Goal: Transaction & Acquisition: Purchase product/service

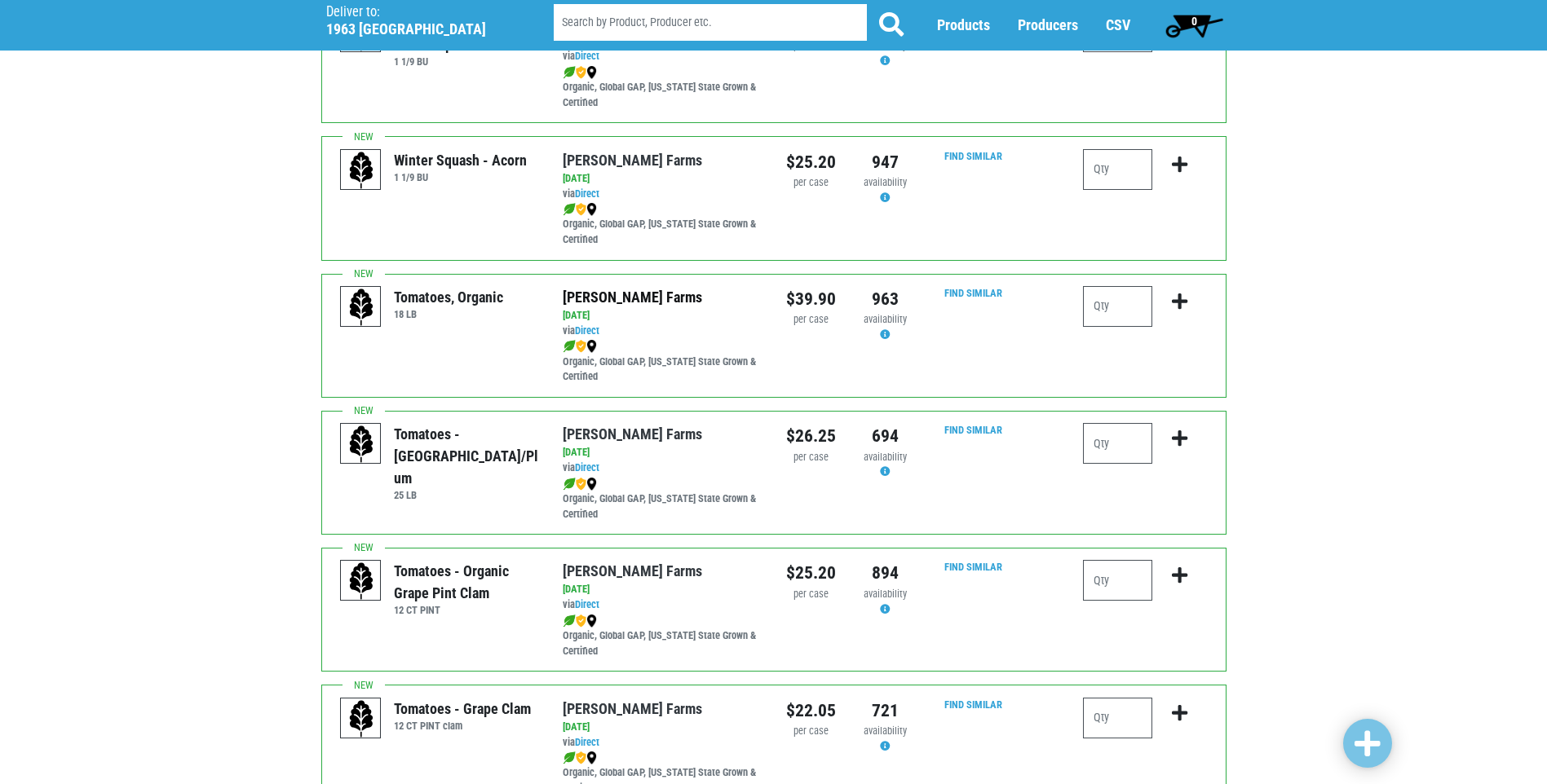
scroll to position [571, 0]
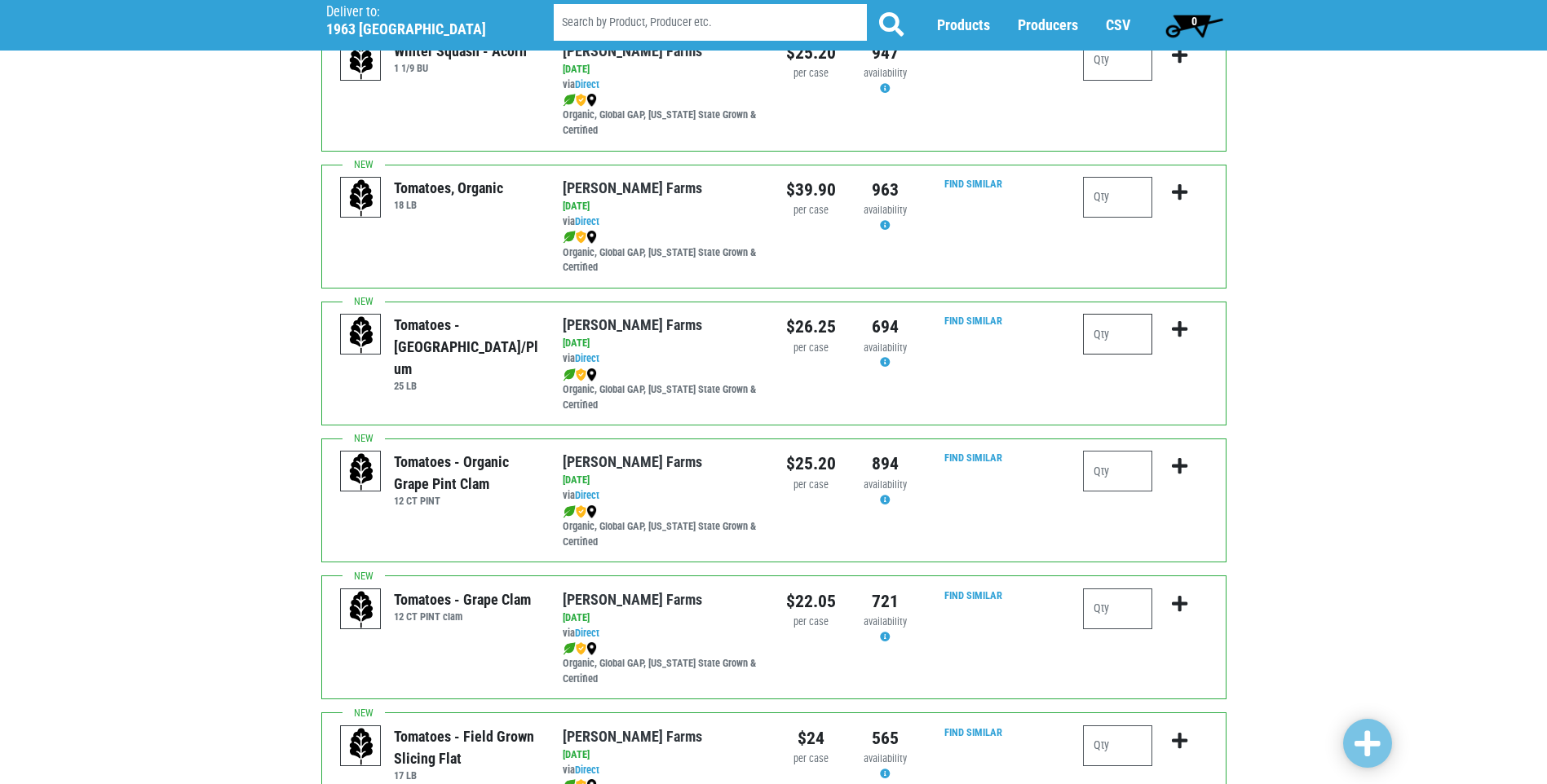
click at [1122, 339] on input "number" at bounding box center [1117, 334] width 69 height 41
type input "1"
click at [1175, 327] on icon "submit" at bounding box center [1179, 329] width 15 height 18
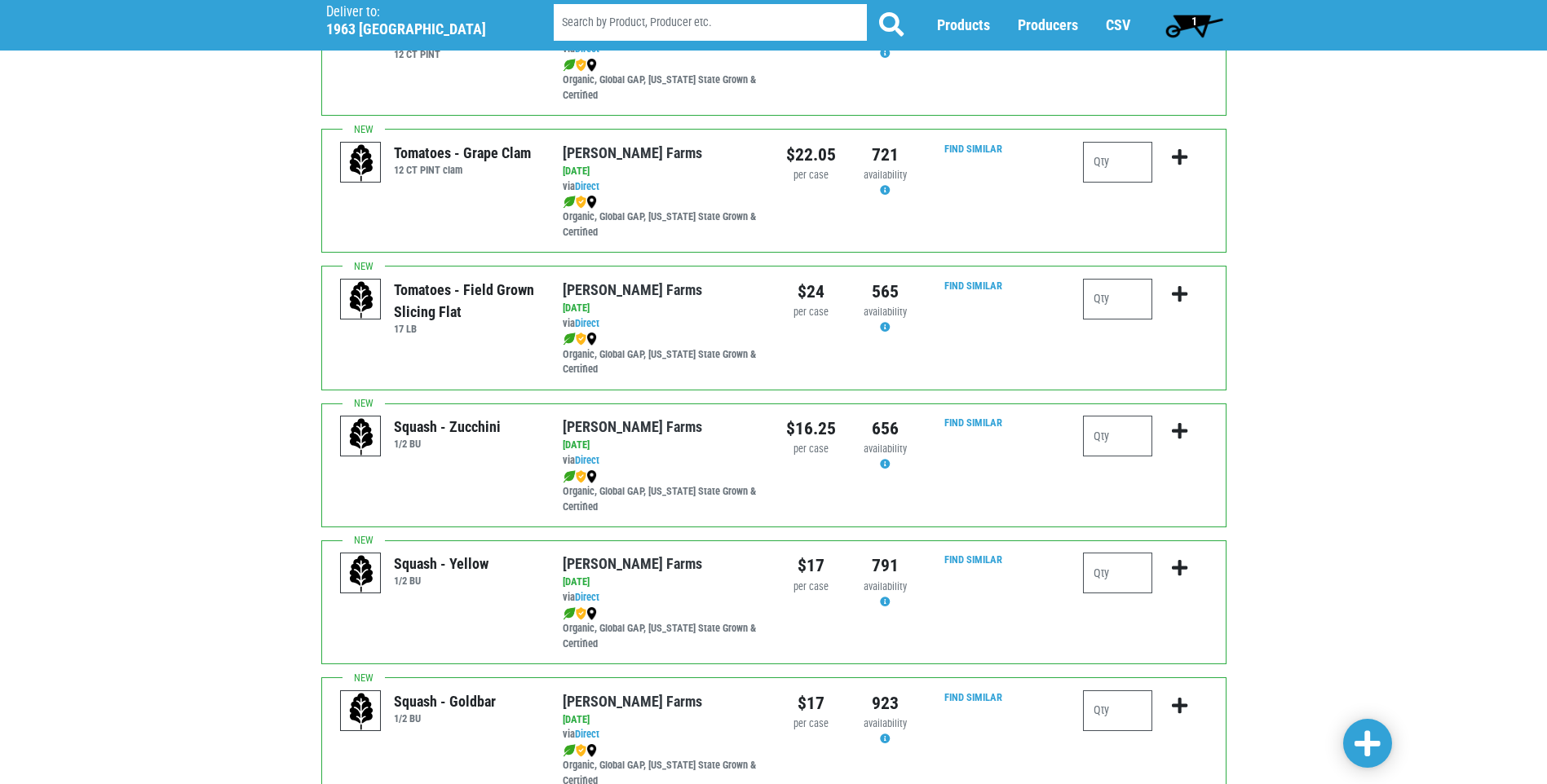
scroll to position [1060, 0]
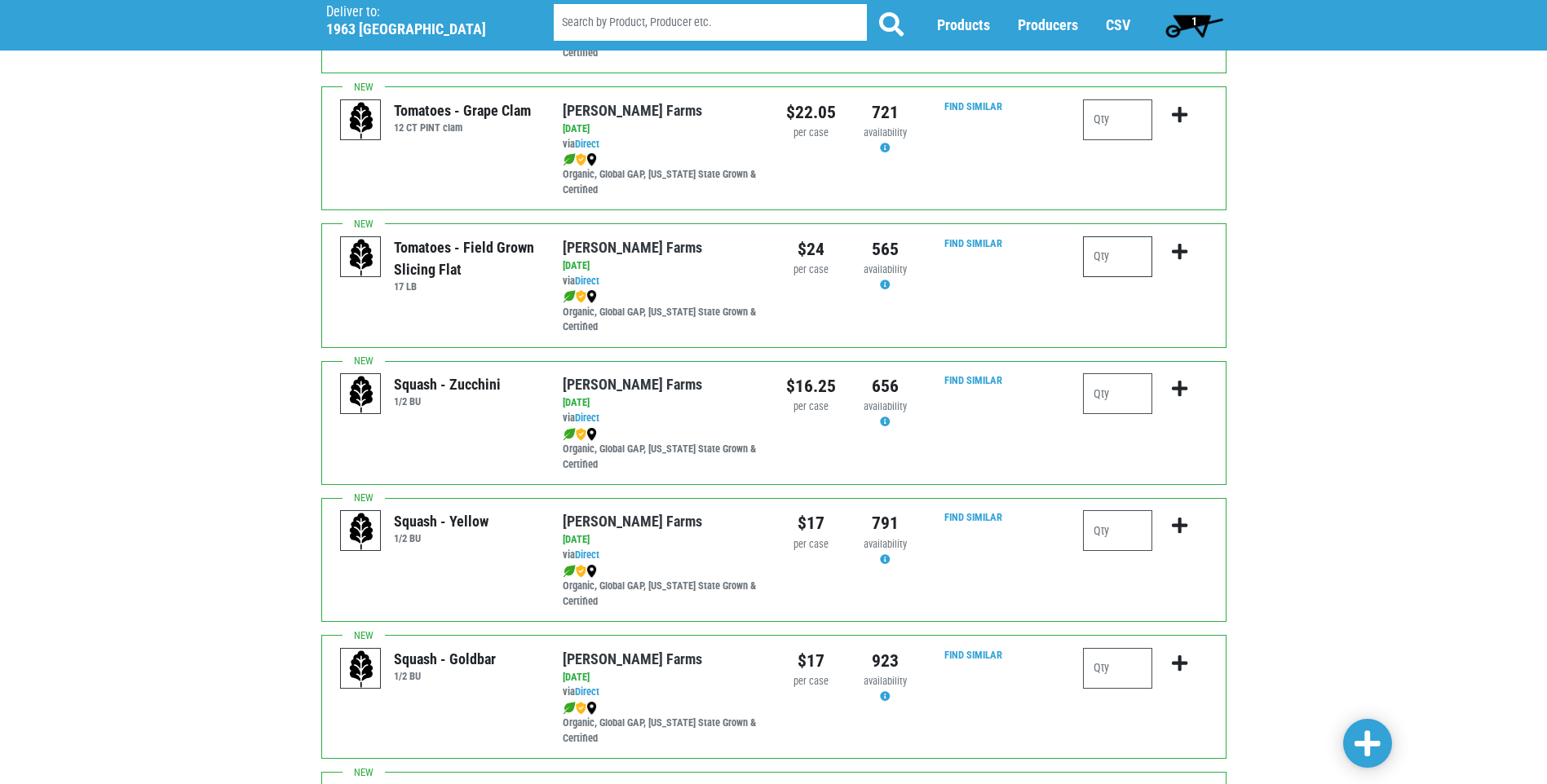
click at [1118, 253] on input "number" at bounding box center [1117, 256] width 69 height 41
type input "1"
click at [1187, 253] on icon "submit" at bounding box center [1179, 251] width 15 height 18
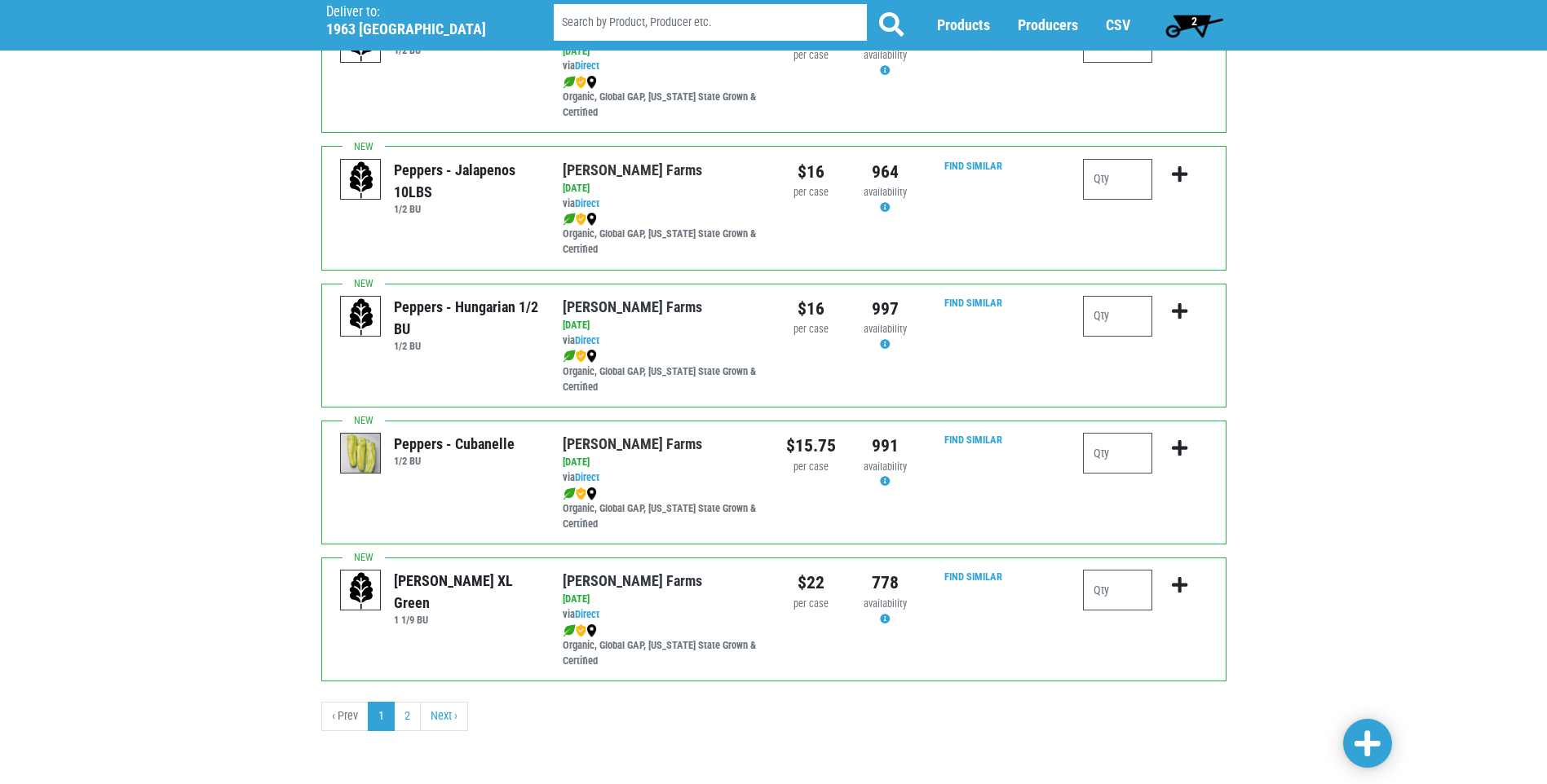
scroll to position [2235, 0]
click at [407, 723] on link "2" at bounding box center [407, 715] width 27 height 30
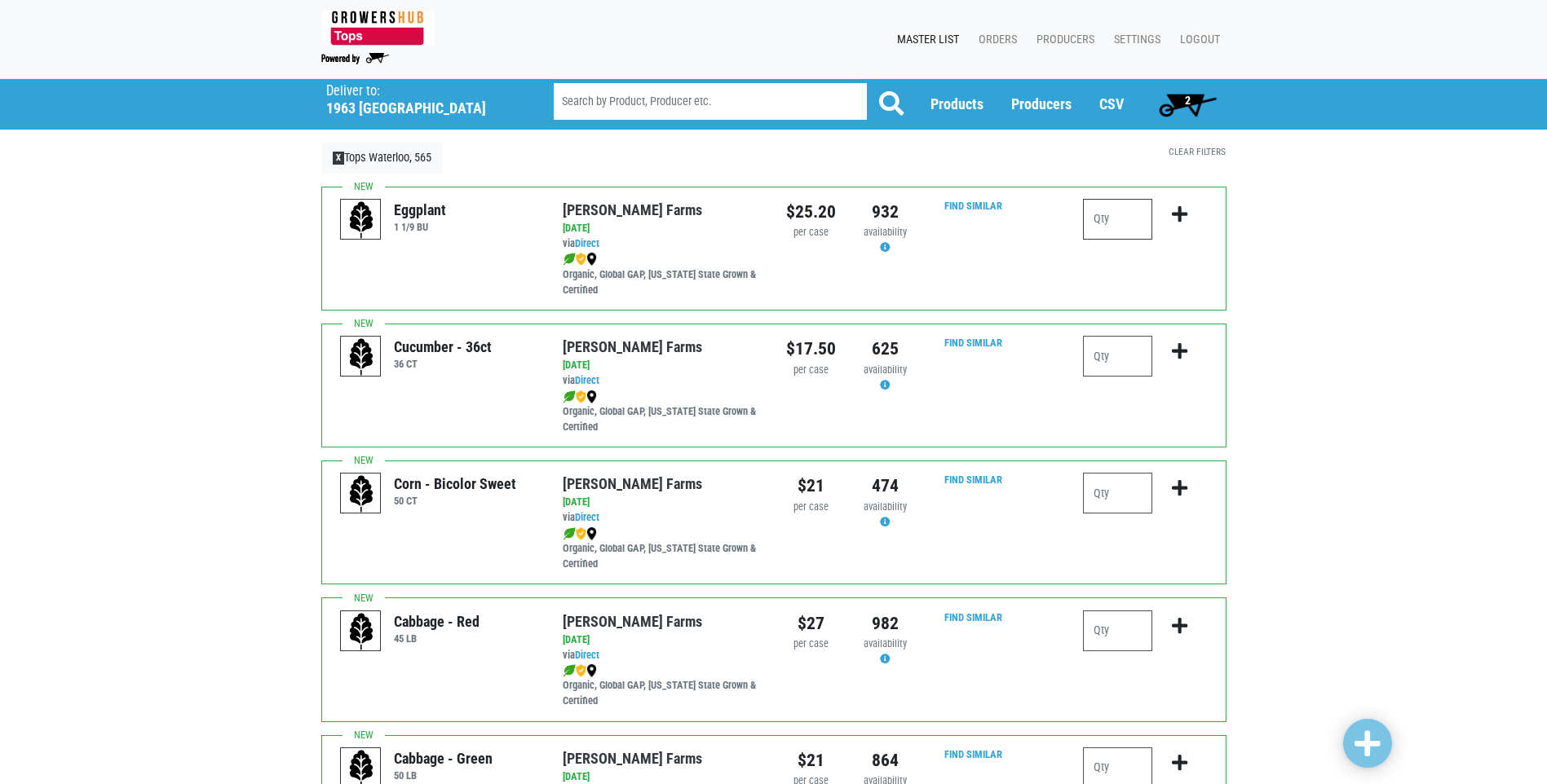
click at [1107, 215] on input "number" at bounding box center [1117, 219] width 69 height 41
type input "1"
click at [1187, 215] on icon "submit" at bounding box center [1179, 214] width 15 height 18
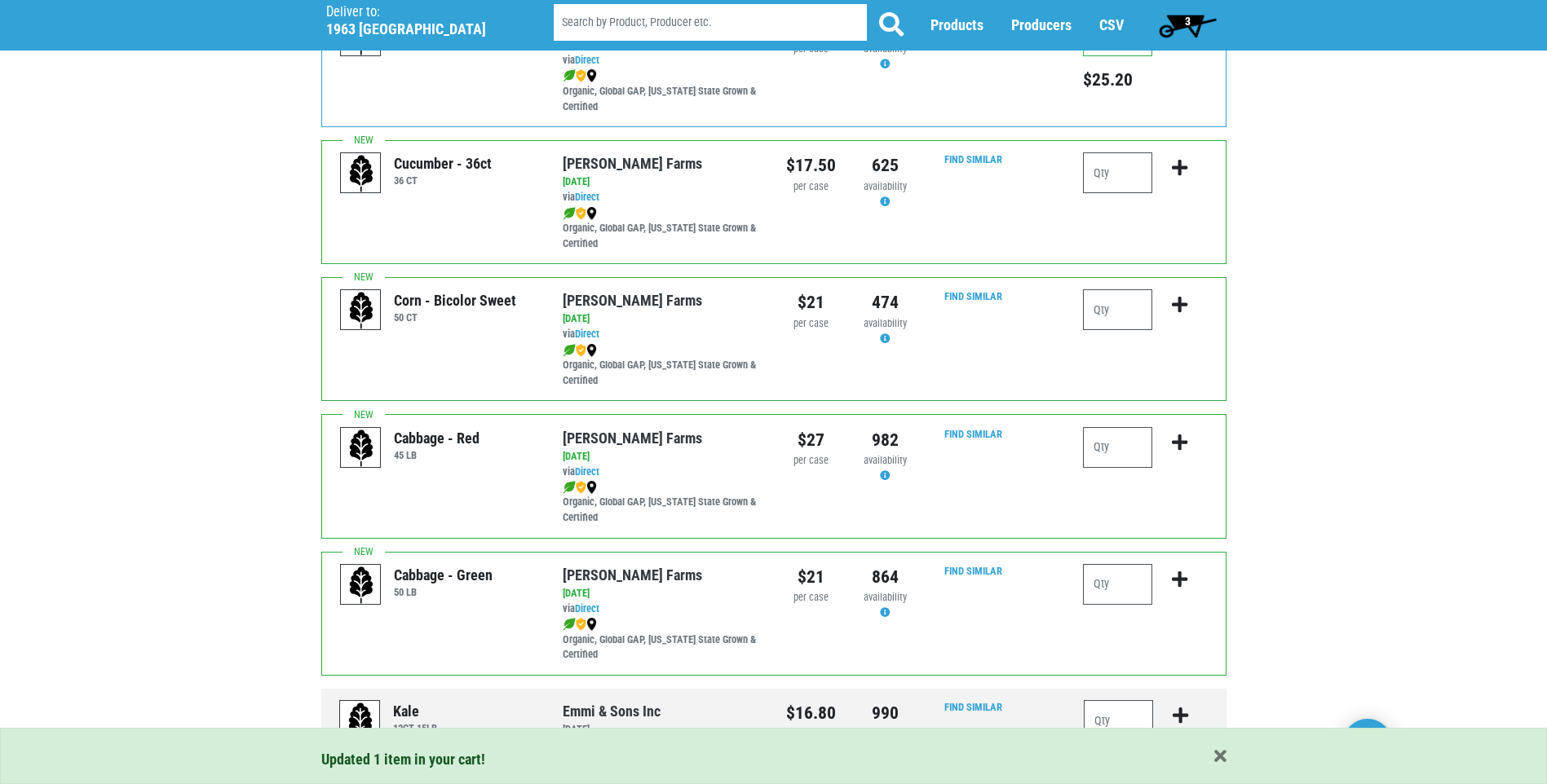
scroll to position [245, 0]
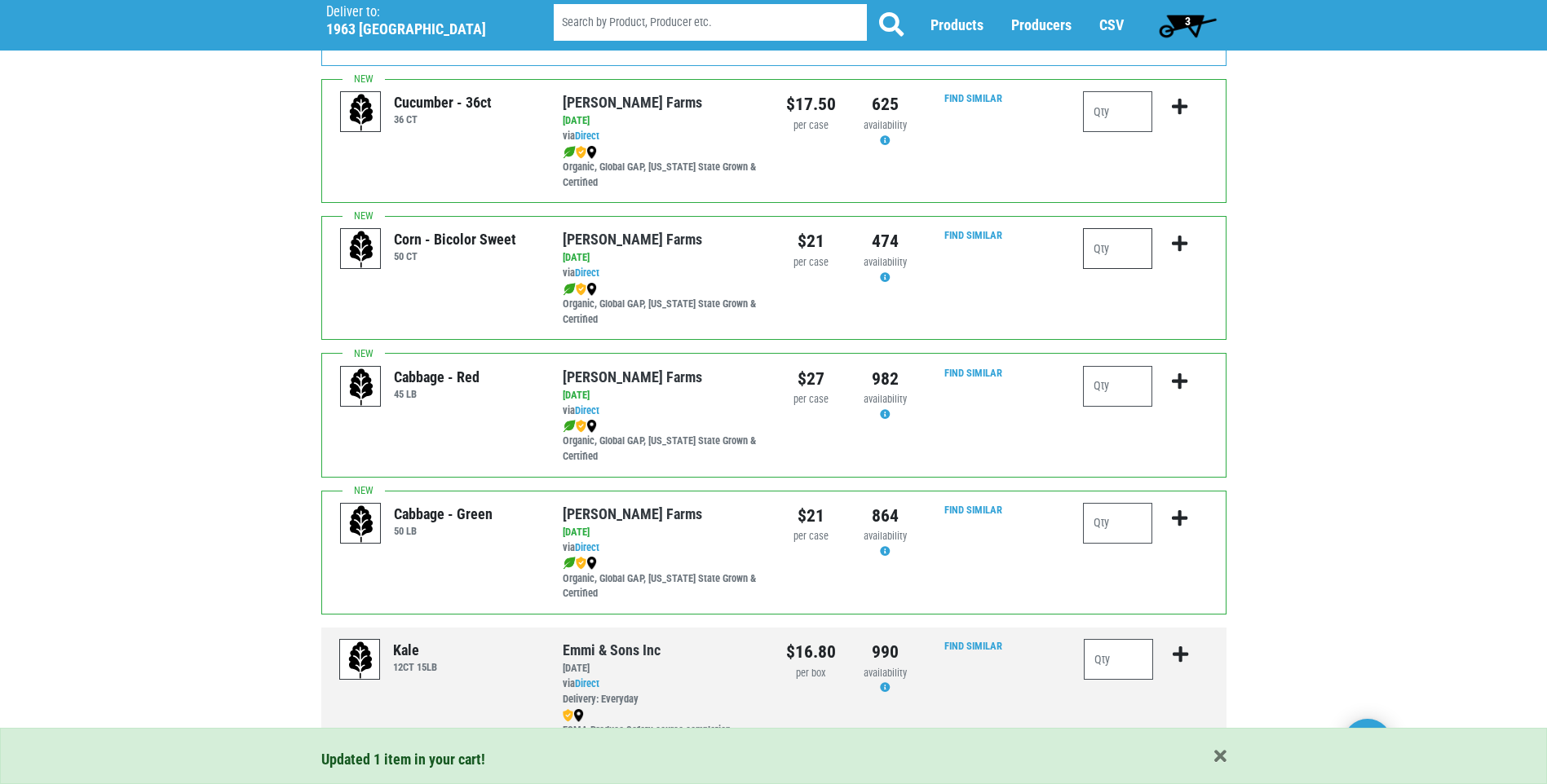
click at [1094, 247] on input "number" at bounding box center [1117, 249] width 69 height 41
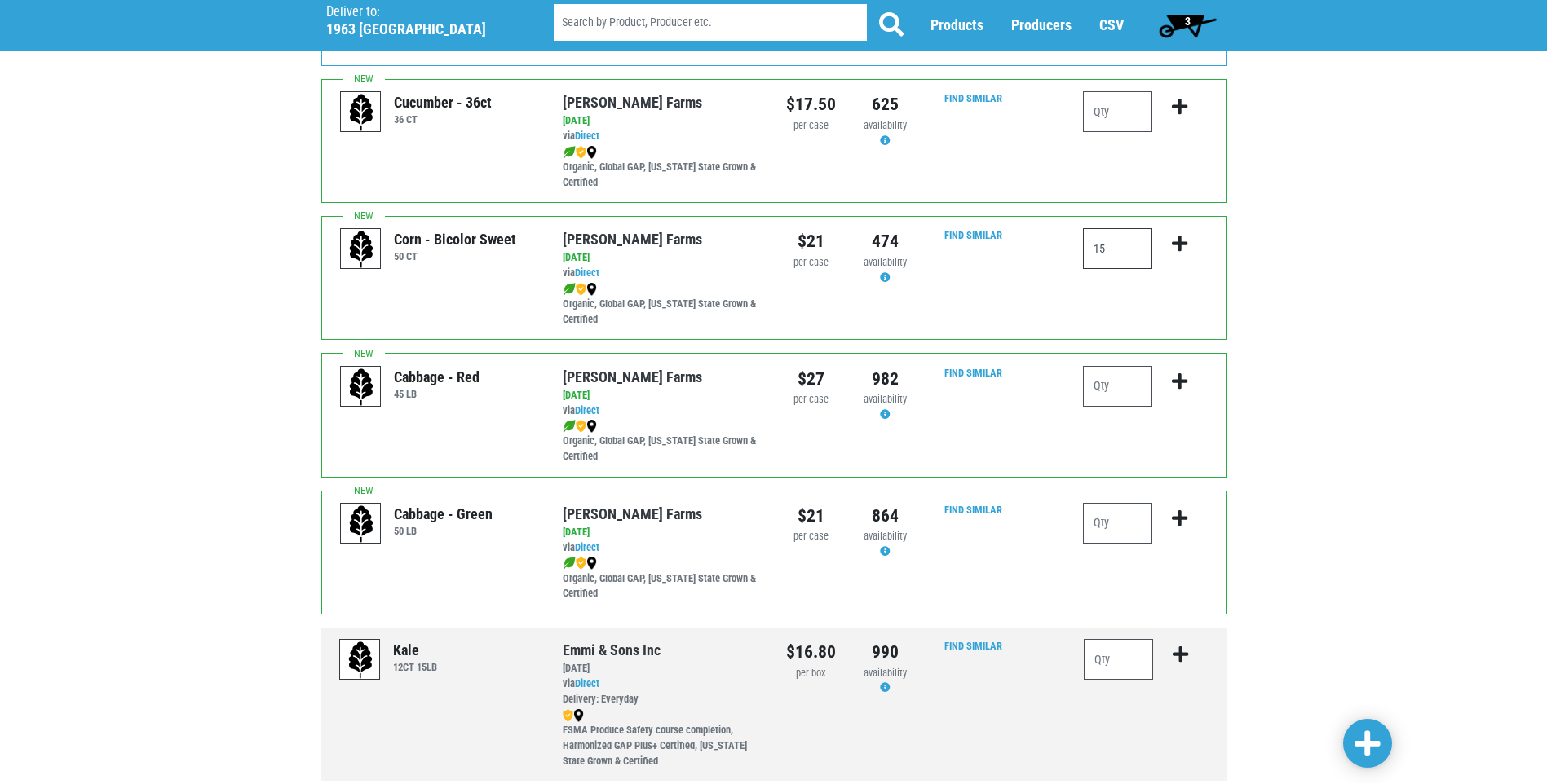
type input "15"
click at [1179, 242] on icon "submit" at bounding box center [1179, 244] width 15 height 18
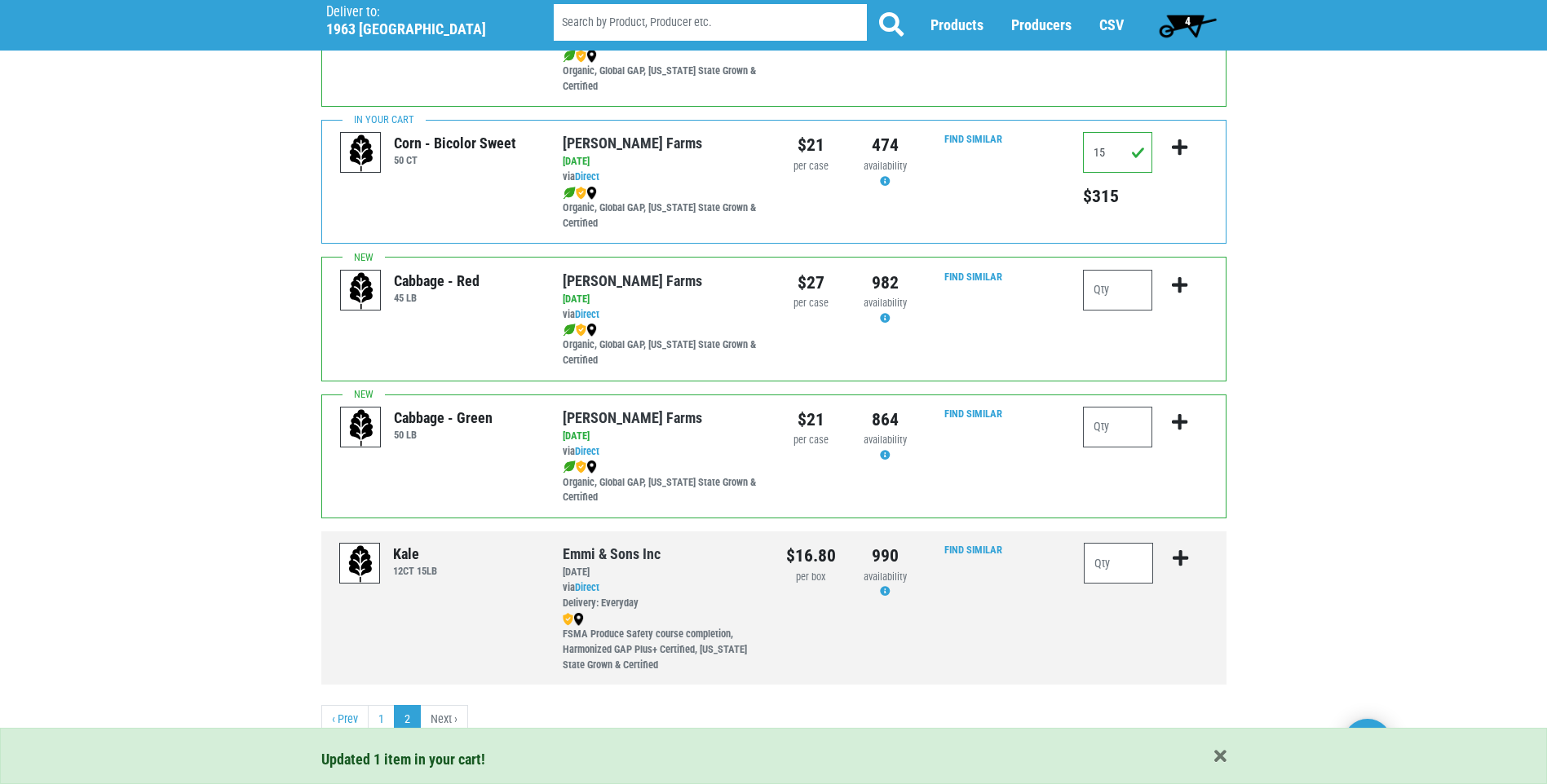
scroll to position [345, 0]
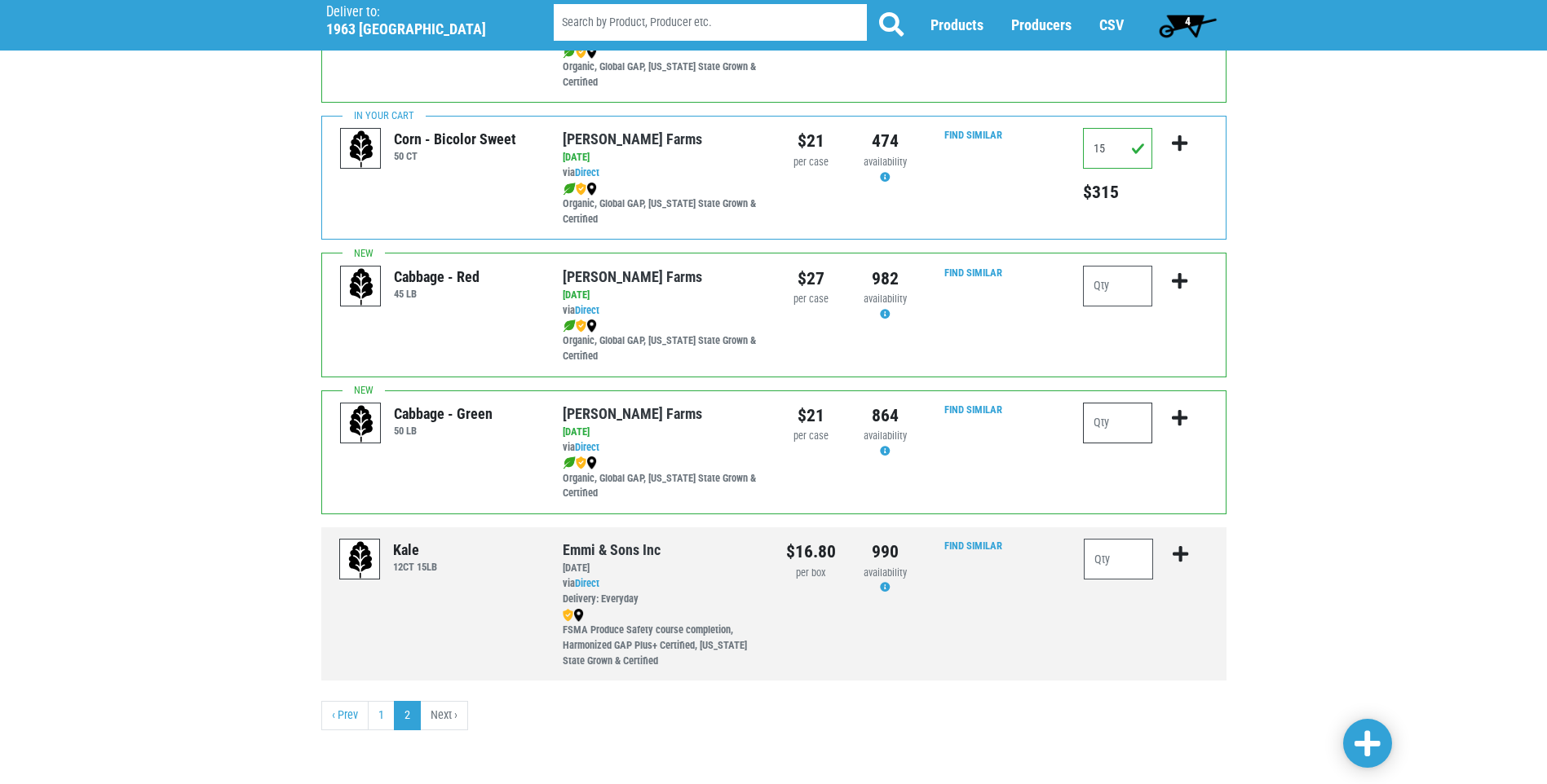
click at [1110, 438] on input "number" at bounding box center [1117, 423] width 69 height 41
type input "1"
click at [1177, 416] on icon "submit" at bounding box center [1179, 418] width 15 height 18
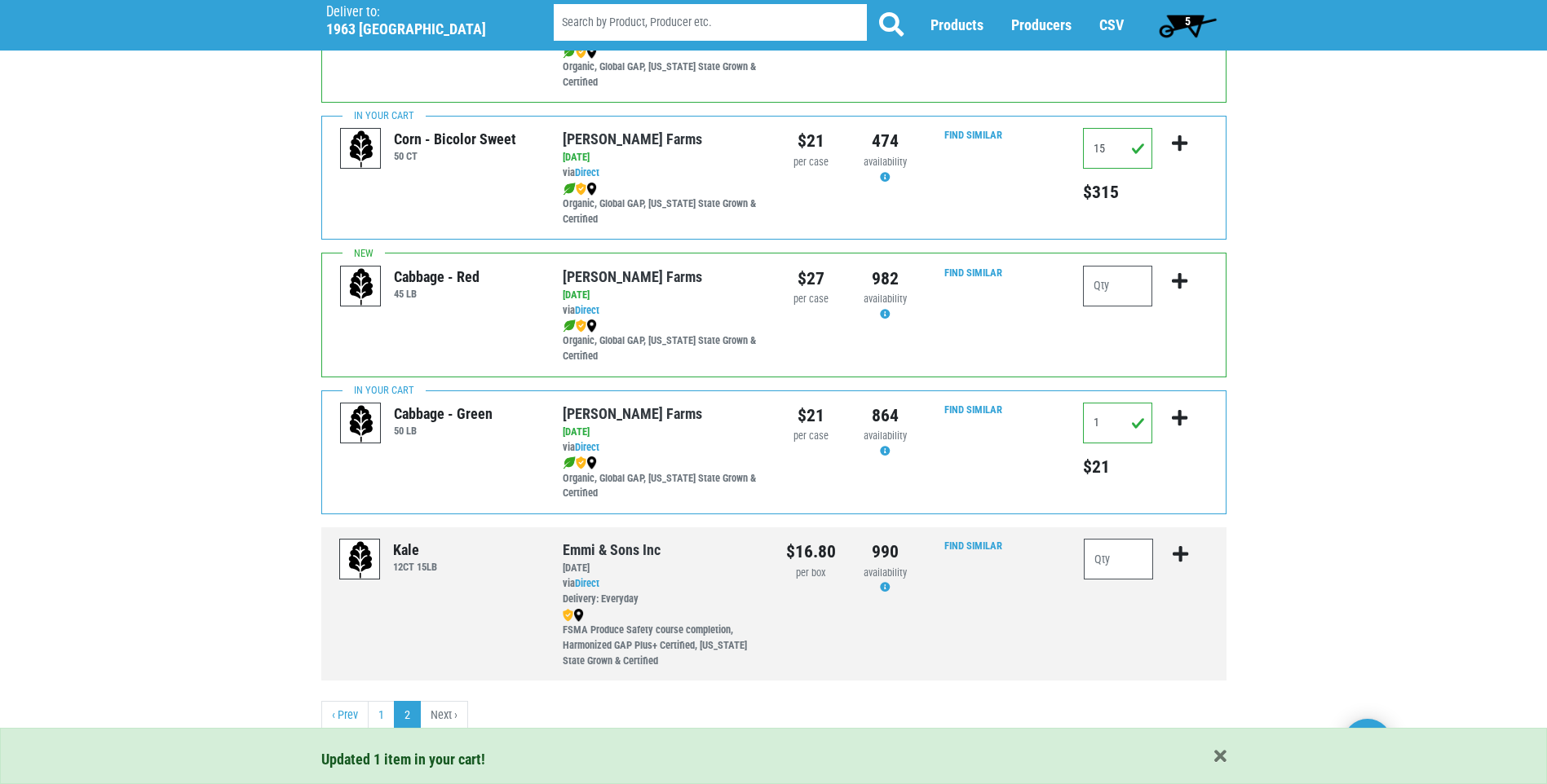
drag, startPoint x: 780, startPoint y: 551, endPoint x: 826, endPoint y: 546, distance: 46.3
click at [826, 546] on div "$16.80 per box" at bounding box center [811, 604] width 75 height 130
click at [826, 546] on div "$16.80" at bounding box center [811, 552] width 50 height 26
drag, startPoint x: 837, startPoint y: 553, endPoint x: 766, endPoint y: 559, distance: 71.3
click at [766, 559] on div "Kale 12CT 15LB Emmi & Sons Inc via Direct on [DATE] 12CT 15LB UPC: Emmi & Sons …" at bounding box center [774, 604] width 905 height 153
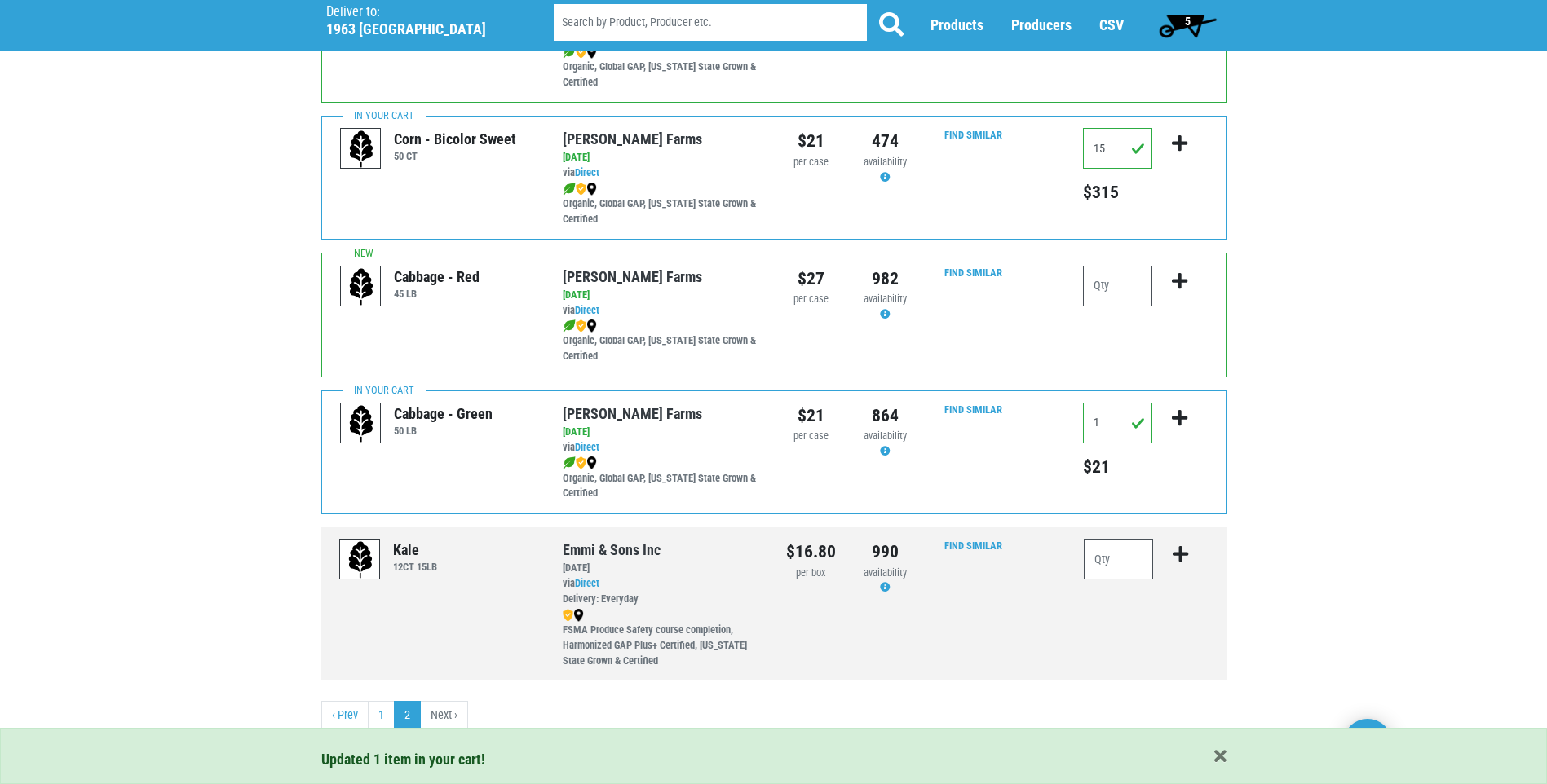
click at [764, 558] on div "Emmi & Sons Inc [DATE] via Direct Delivery: Everyday FSMA Produce Safety course…" at bounding box center [663, 604] width 224 height 130
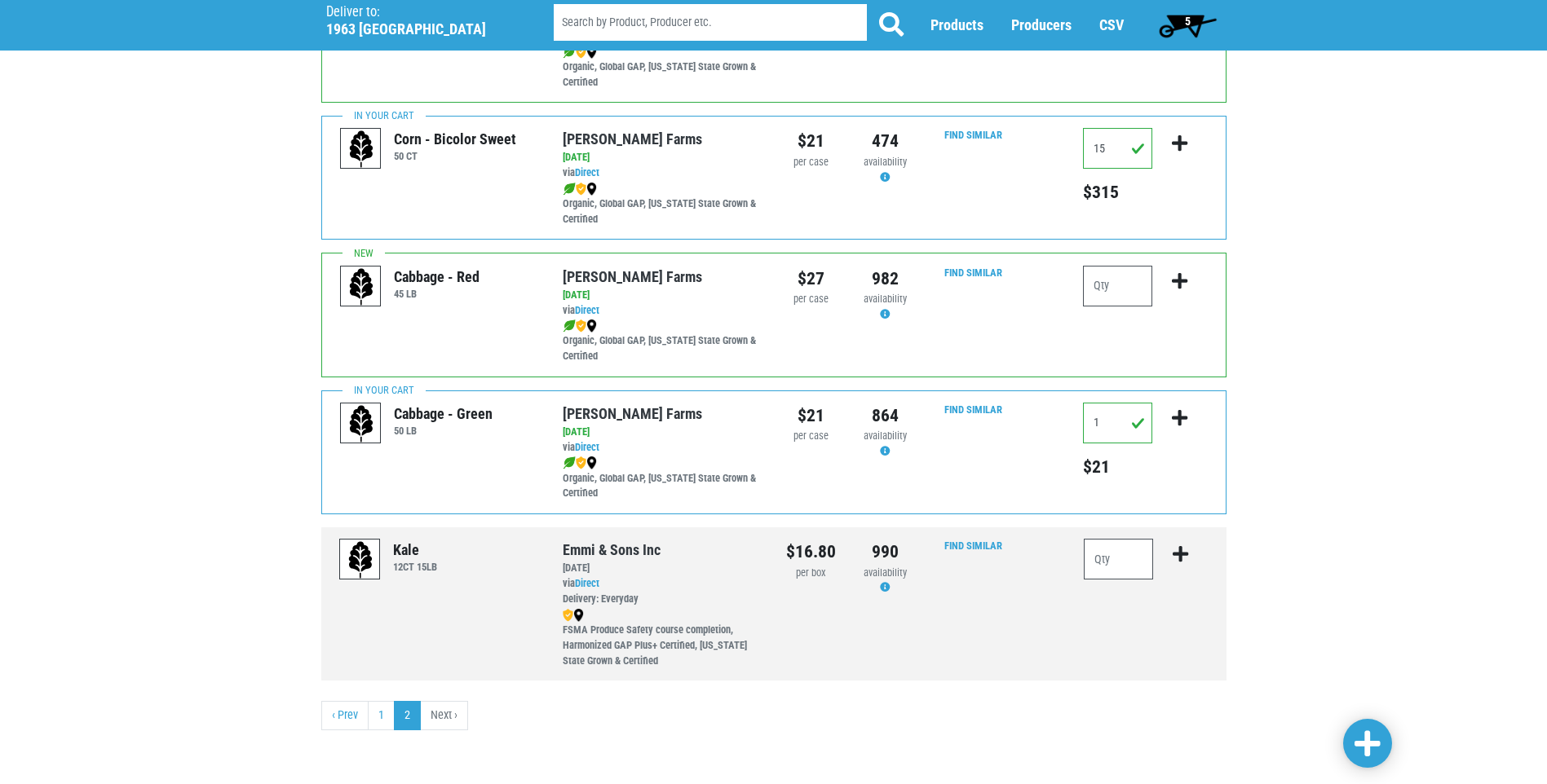
drag, startPoint x: 778, startPoint y: 546, endPoint x: 839, endPoint y: 555, distance: 61.7
click at [839, 555] on div "$16.80 per box" at bounding box center [811, 604] width 75 height 130
drag, startPoint x: 833, startPoint y: 547, endPoint x: 784, endPoint y: 555, distance: 49.6
click at [784, 555] on div "$16.80 per box" at bounding box center [811, 604] width 75 height 130
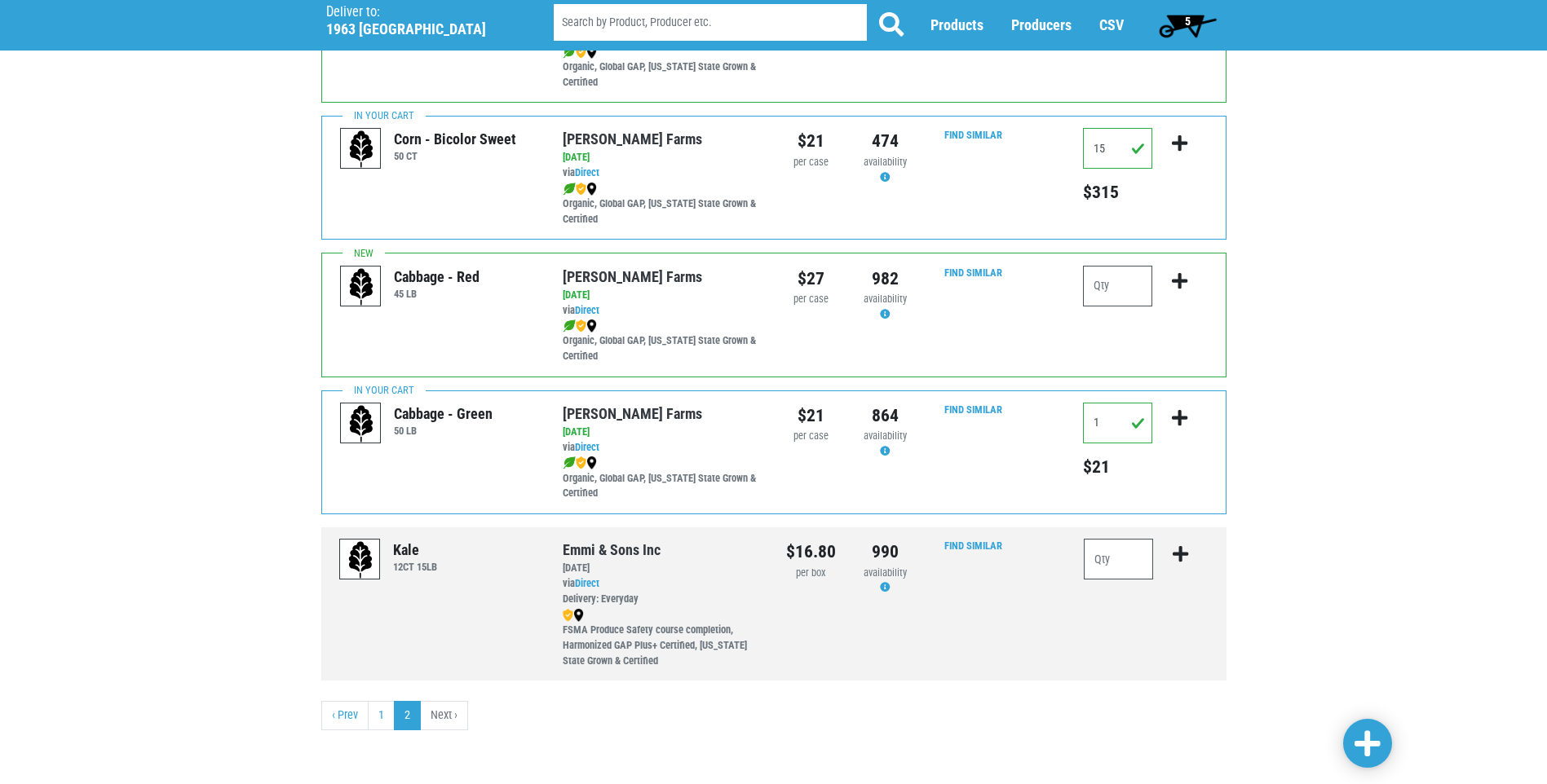
click at [782, 552] on div "$16.80 per box" at bounding box center [811, 604] width 75 height 130
drag, startPoint x: 788, startPoint y: 550, endPoint x: 834, endPoint y: 547, distance: 46.1
click at [834, 547] on div "$16.80" at bounding box center [811, 552] width 50 height 26
drag, startPoint x: 834, startPoint y: 547, endPoint x: 789, endPoint y: 552, distance: 45.3
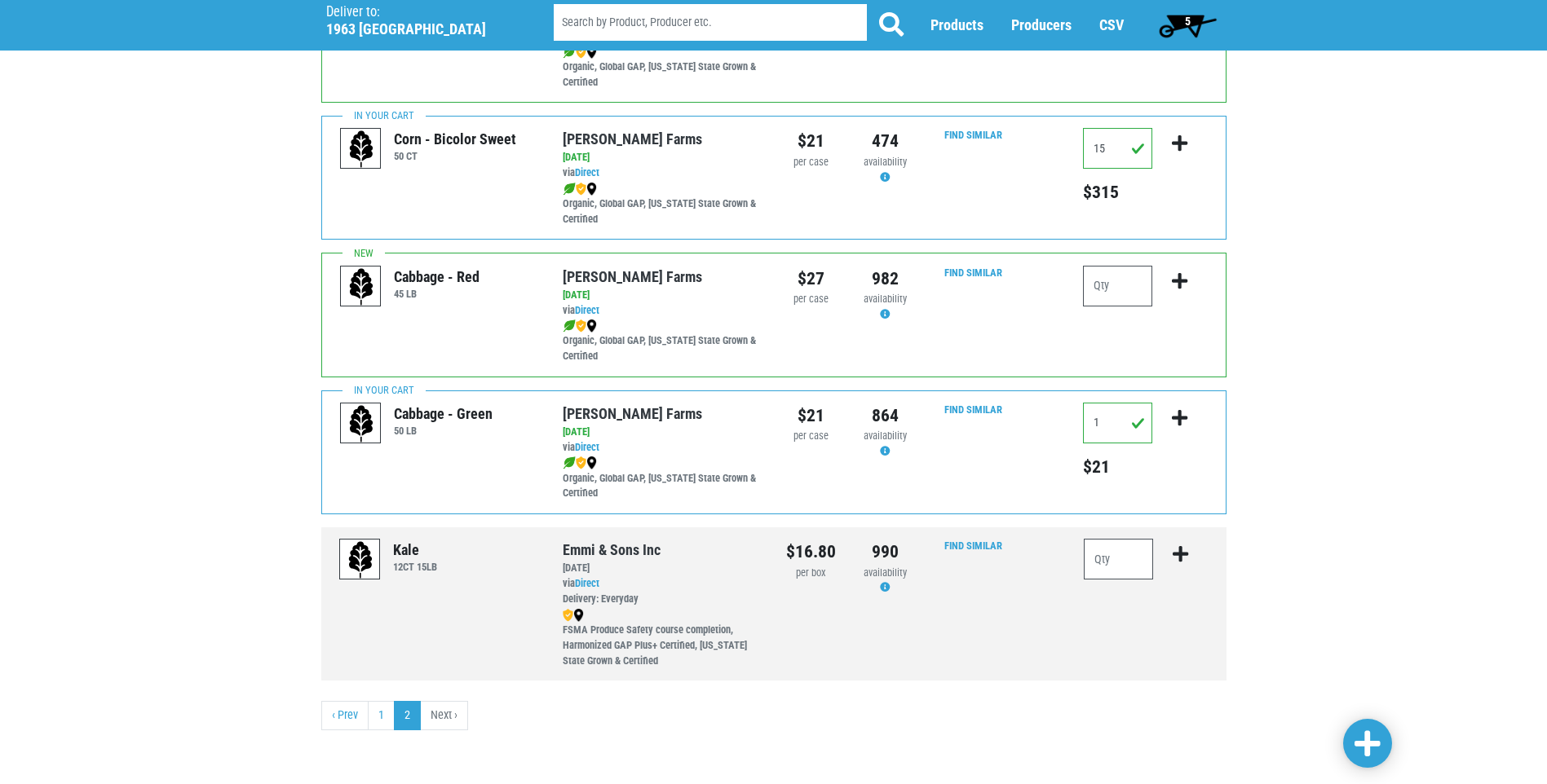
click at [789, 552] on div "$16.80" at bounding box center [811, 552] width 50 height 26
drag, startPoint x: 789, startPoint y: 552, endPoint x: 731, endPoint y: 512, distance: 70.5
click at [731, 512] on div "Cabbage - Green 50 [PERSON_NAME][GEOGRAPHIC_DATA] via Direct on [DATE] 50 LB UP…" at bounding box center [774, 452] width 905 height 124
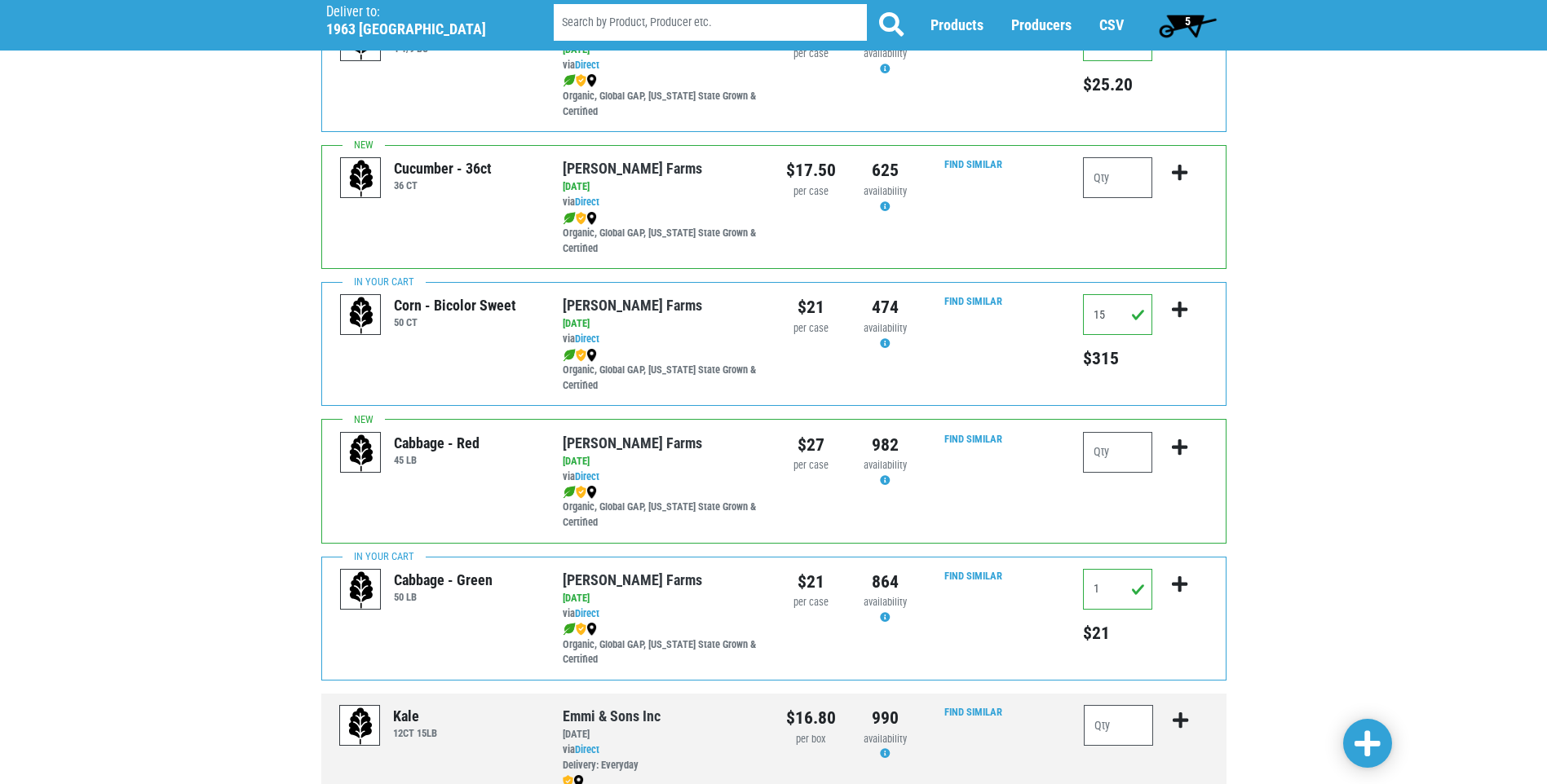
scroll to position [0, 0]
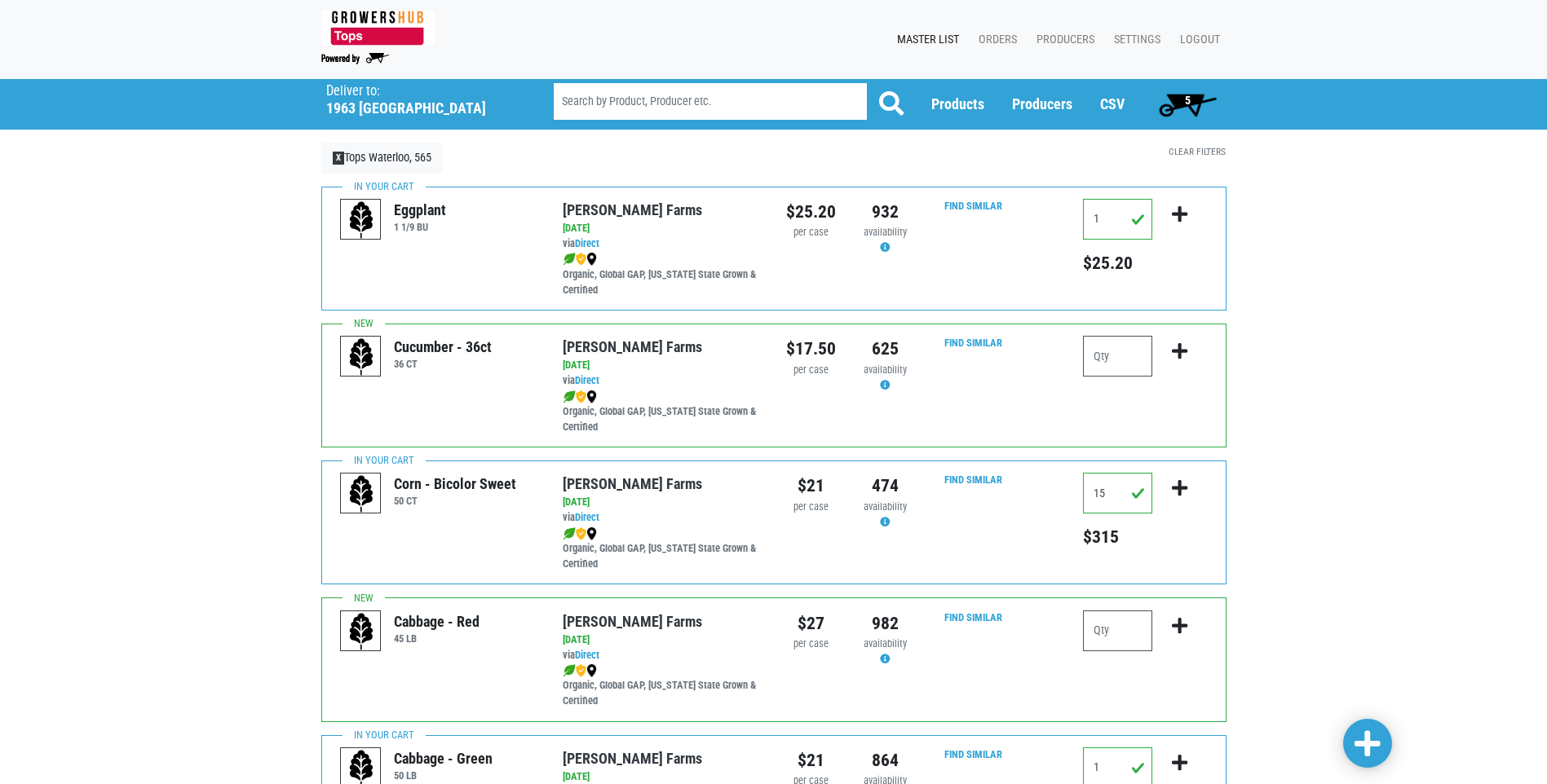
click at [1173, 98] on span "5" at bounding box center [1187, 104] width 73 height 33
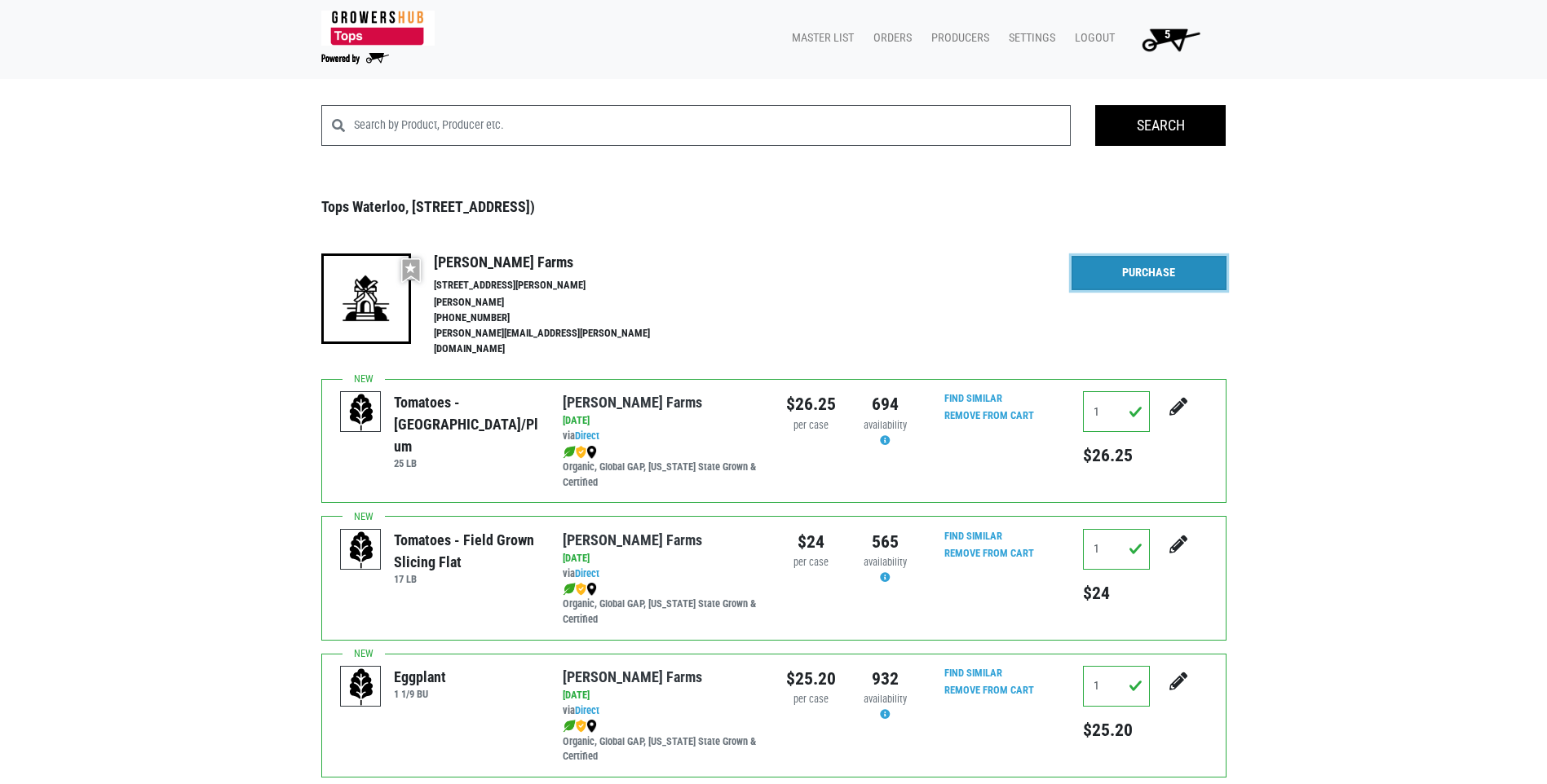
click at [1173, 270] on link "Purchase" at bounding box center [1149, 273] width 155 height 34
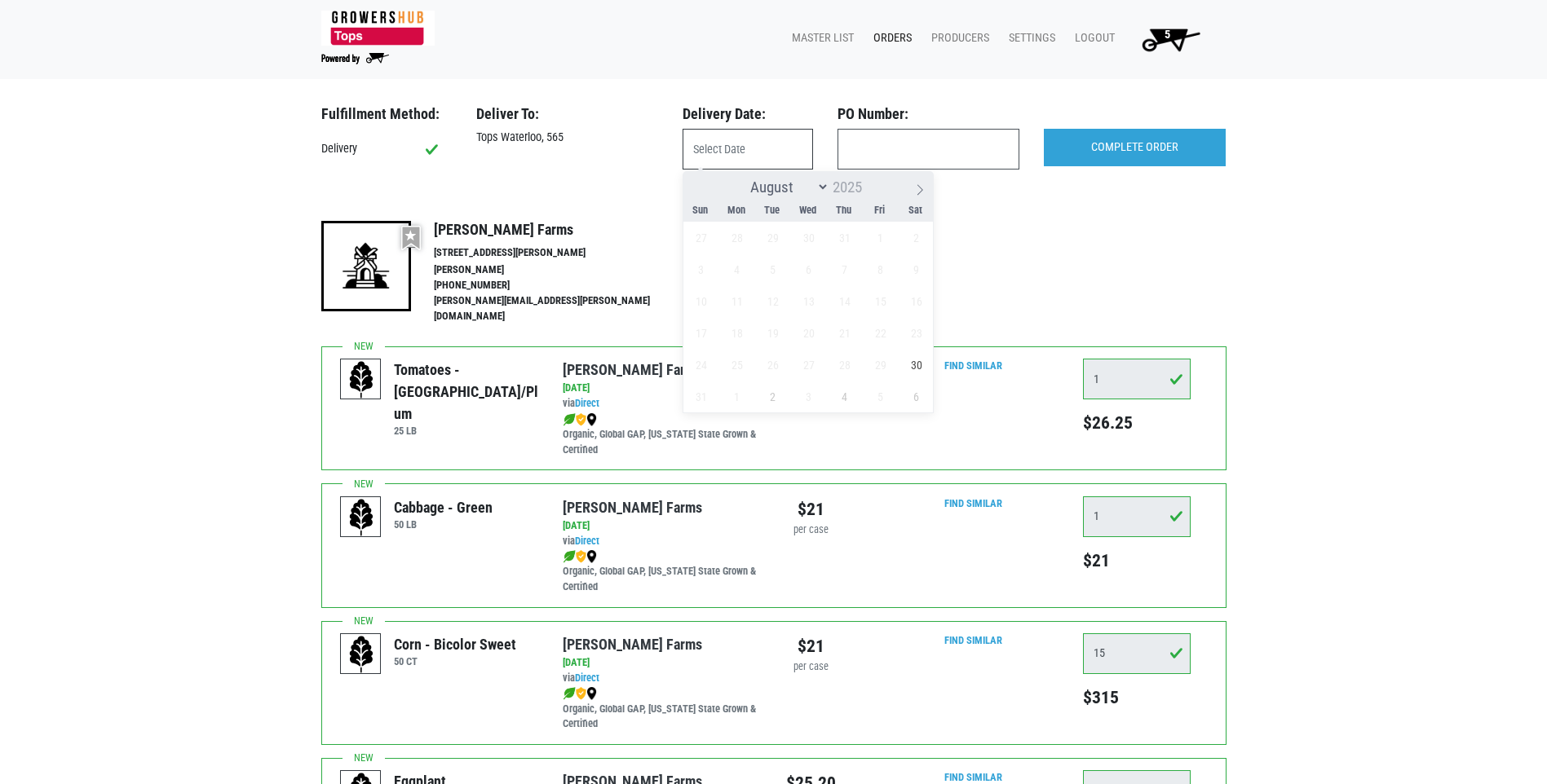
click at [743, 161] on input "text" at bounding box center [748, 149] width 130 height 41
click at [915, 361] on span "30" at bounding box center [915, 364] width 32 height 32
type input "[DATE]"
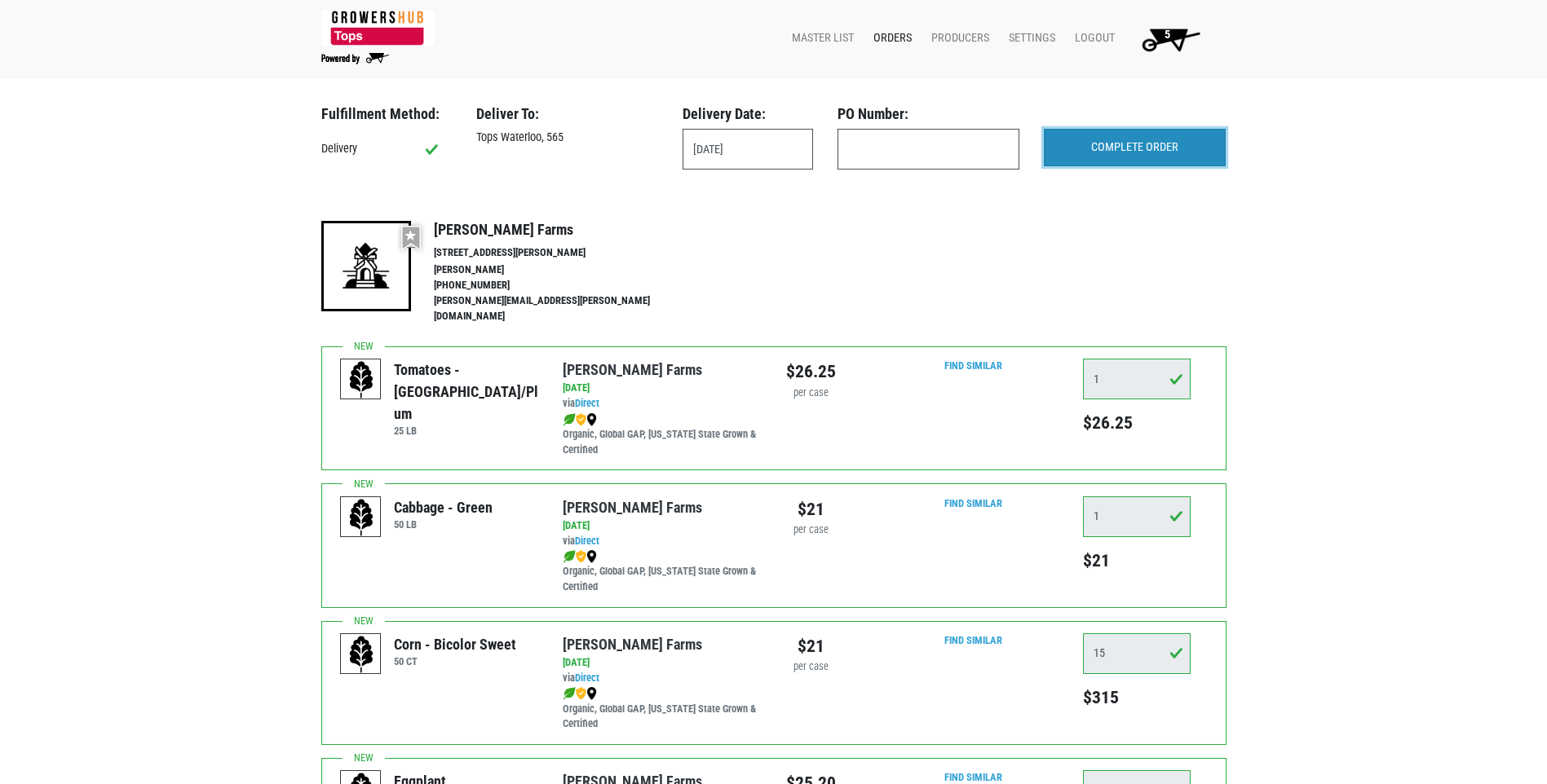
click at [1164, 157] on input "COMPLETE ORDER" at bounding box center [1135, 147] width 182 height 37
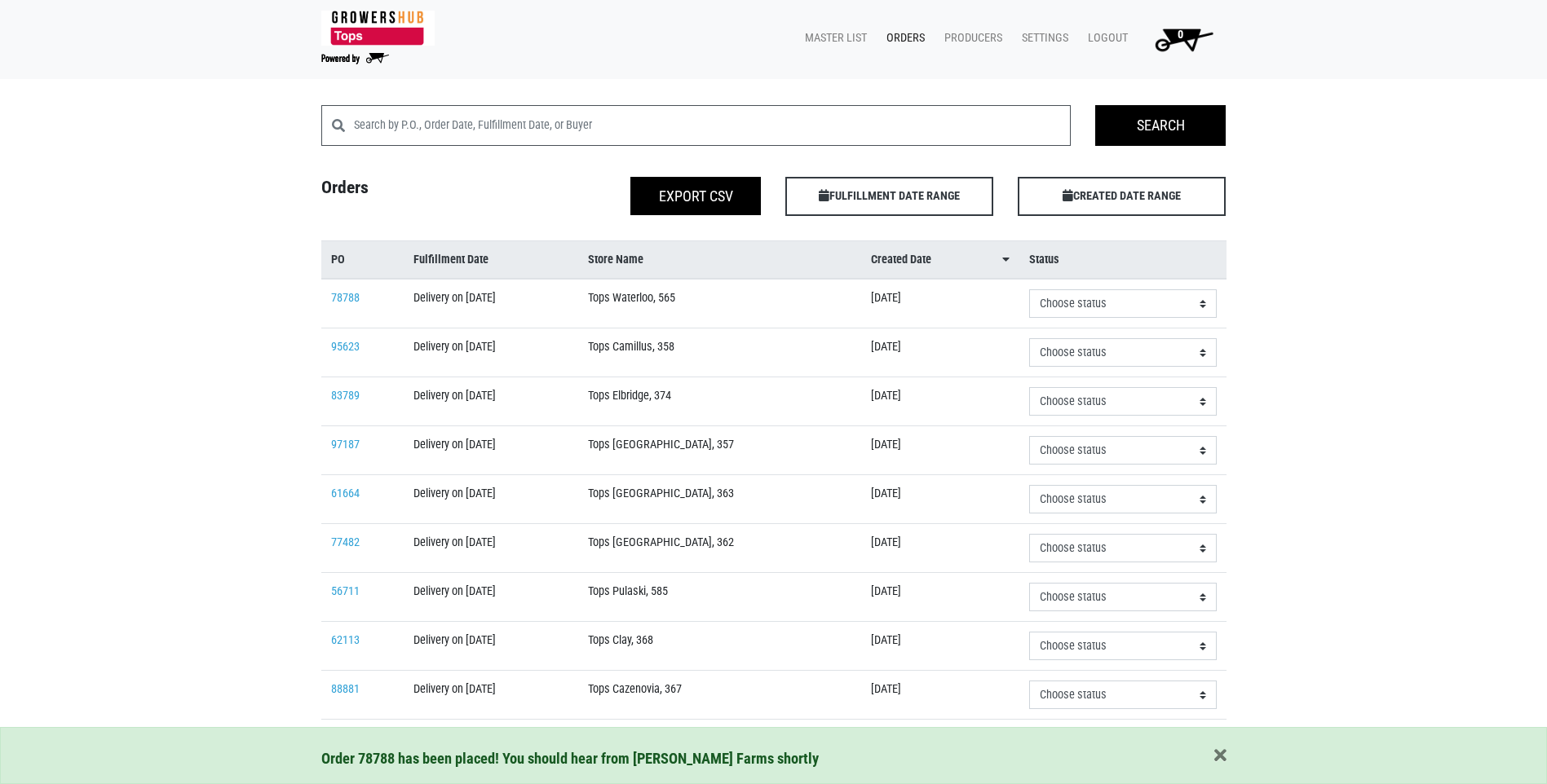
drag, startPoint x: 316, startPoint y: 185, endPoint x: 381, endPoint y: 180, distance: 65.2
click at [381, 180] on h4 "Orders" at bounding box center [425, 193] width 232 height 33
click at [374, 184] on h4 "Orders" at bounding box center [425, 193] width 232 height 33
click at [369, 187] on h4 "Orders" at bounding box center [425, 193] width 232 height 33
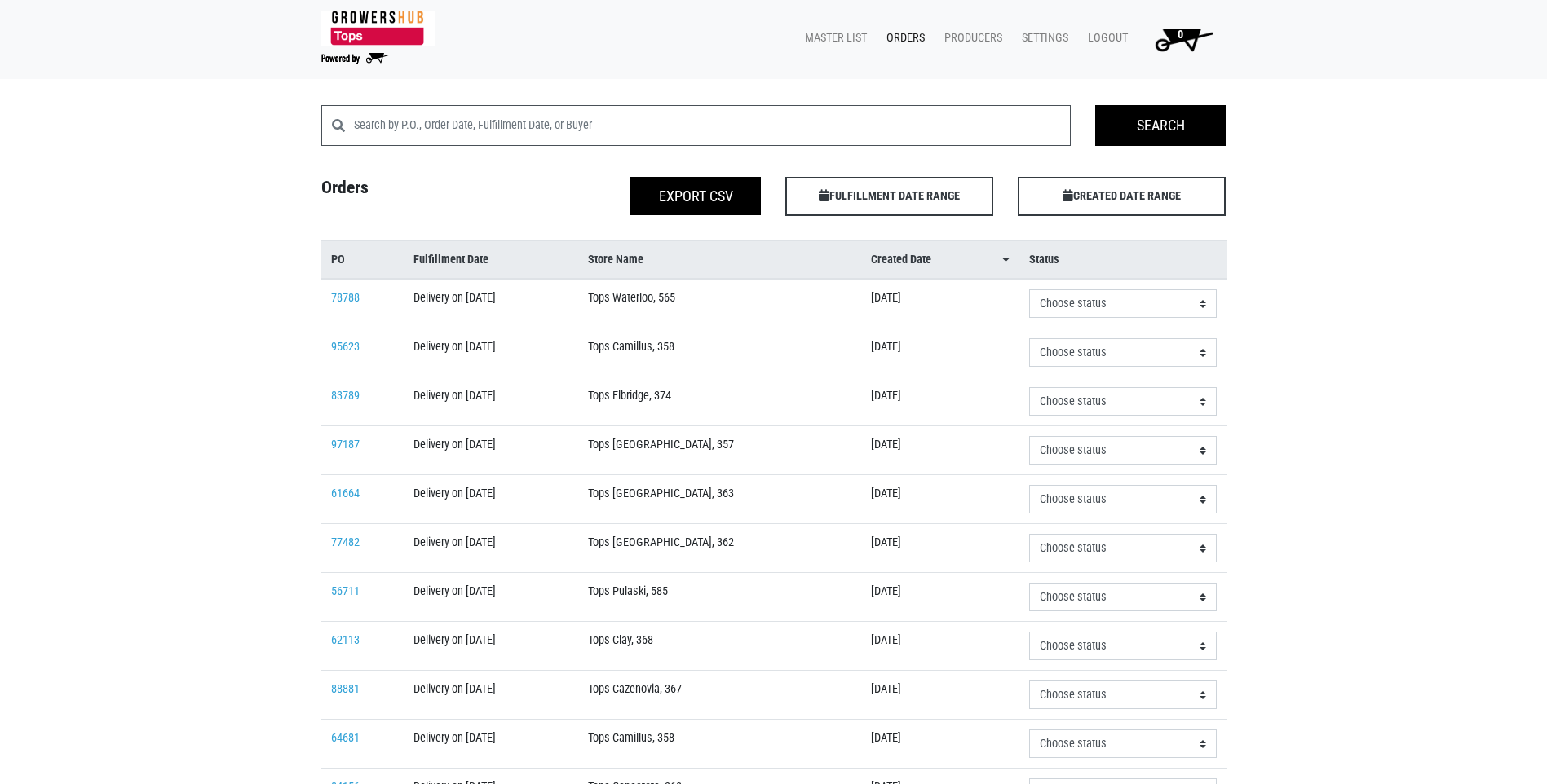
drag, startPoint x: 365, startPoint y: 188, endPoint x: 325, endPoint y: 191, distance: 40.1
click at [325, 191] on h4 "Orders" at bounding box center [425, 193] width 232 height 33
click at [323, 185] on h4 "Orders" at bounding box center [425, 193] width 232 height 33
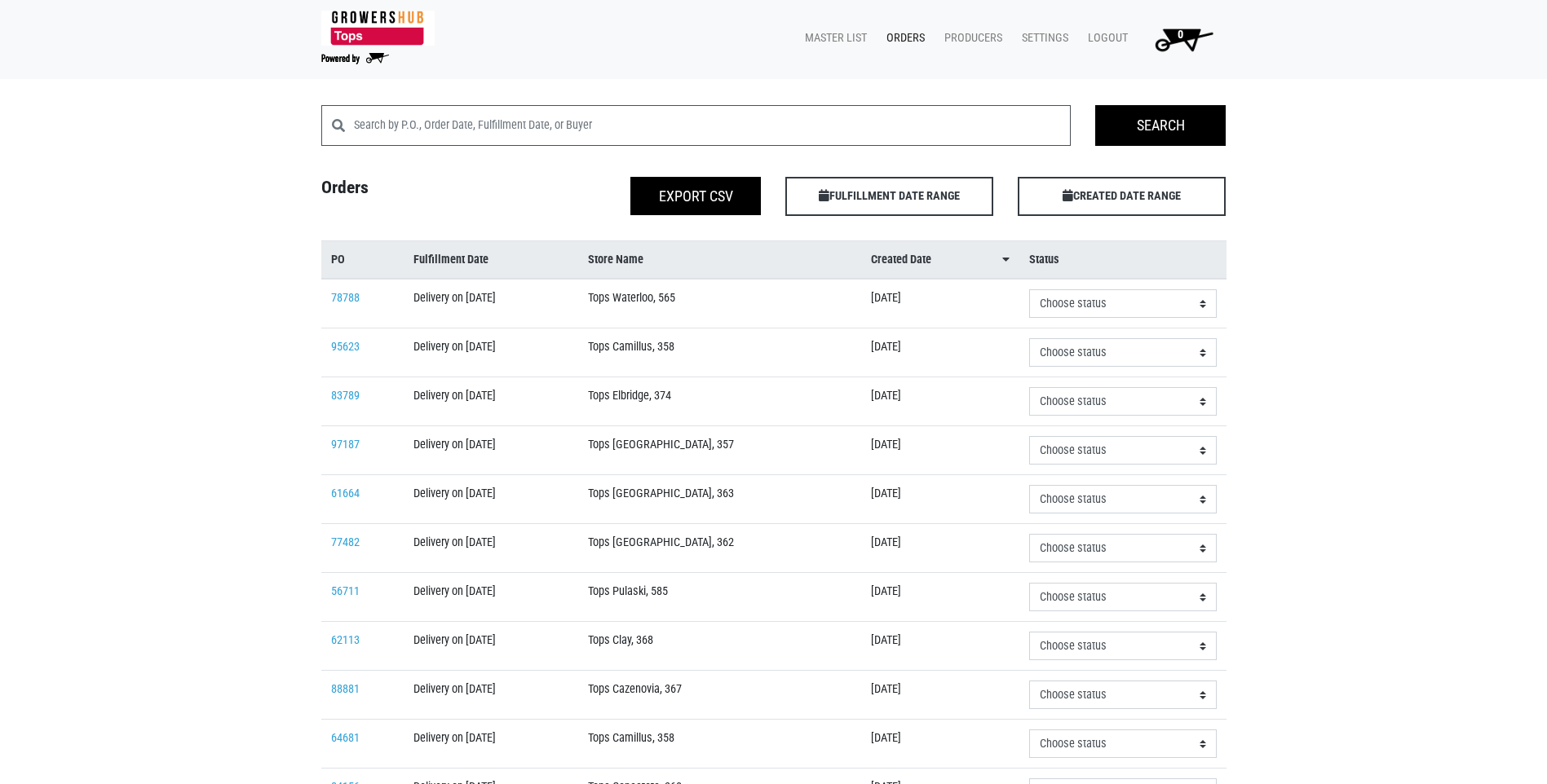
click at [323, 185] on h4 "Orders" at bounding box center [425, 193] width 232 height 33
click at [326, 185] on h4 "Orders" at bounding box center [425, 193] width 232 height 33
drag, startPoint x: 326, startPoint y: 185, endPoint x: 377, endPoint y: 185, distance: 51.0
click at [377, 185] on h4 "Orders" at bounding box center [425, 193] width 232 height 33
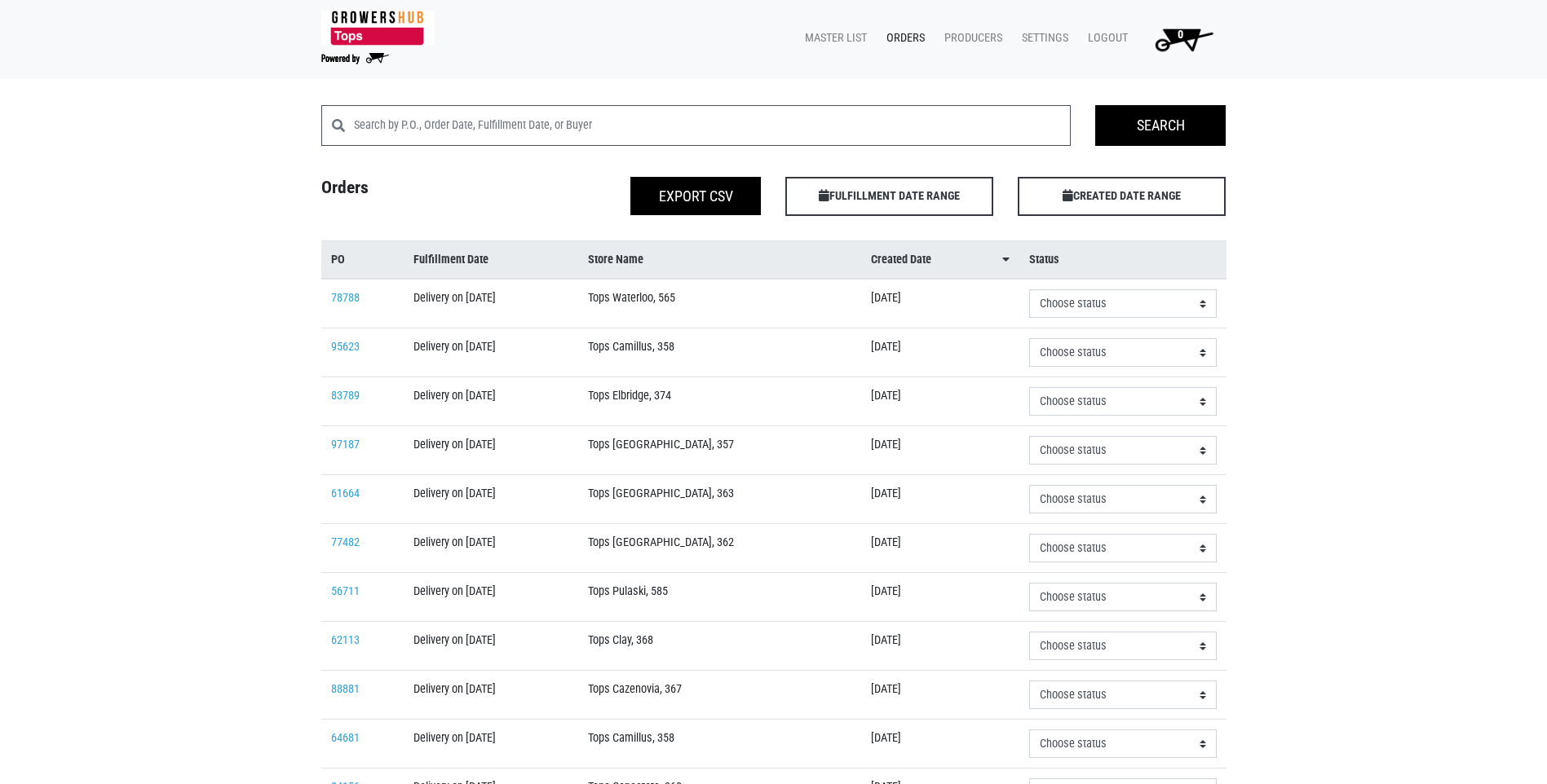
click at [377, 185] on h4 "Orders" at bounding box center [425, 193] width 232 height 33
drag, startPoint x: 366, startPoint y: 187, endPoint x: 317, endPoint y: 196, distance: 49.8
click at [317, 196] on h4 "Orders" at bounding box center [425, 193] width 232 height 33
click at [316, 193] on h4 "Orders" at bounding box center [425, 193] width 232 height 33
click at [275, 180] on div "Search Search Orders Export CSV FULFILLMENT DATE RANGE Apply CREATED DATE RANGE…" at bounding box center [774, 617] width 1547 height 1024
